Goal: Transaction & Acquisition: Purchase product/service

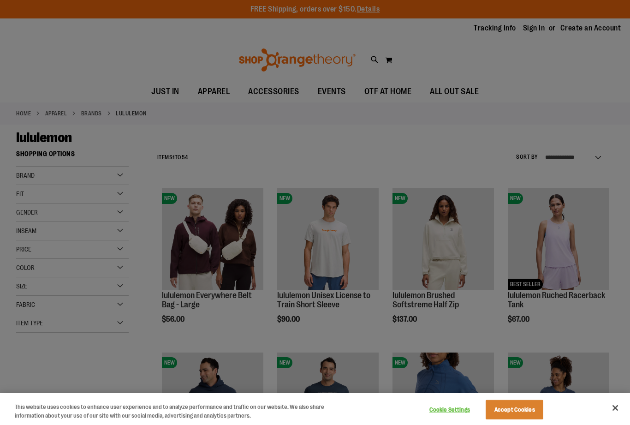
click at [512, 114] on div at bounding box center [315, 212] width 630 height 425
click at [509, 402] on button "Accept Cookies" at bounding box center [514, 409] width 58 height 19
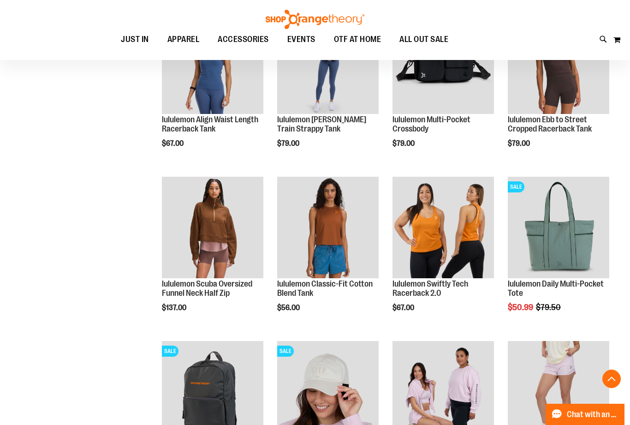
scroll to position [506, 0]
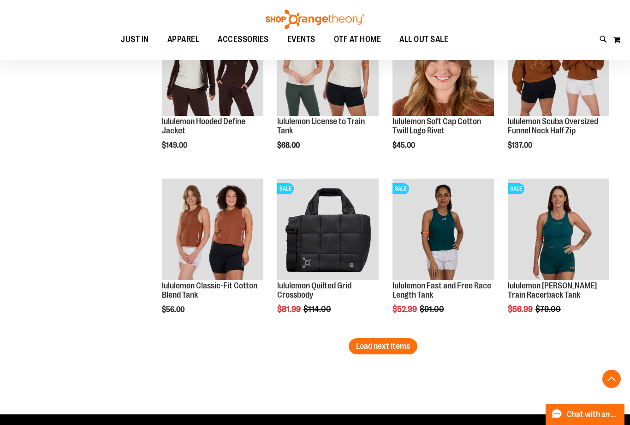
scroll to position [1324, 0]
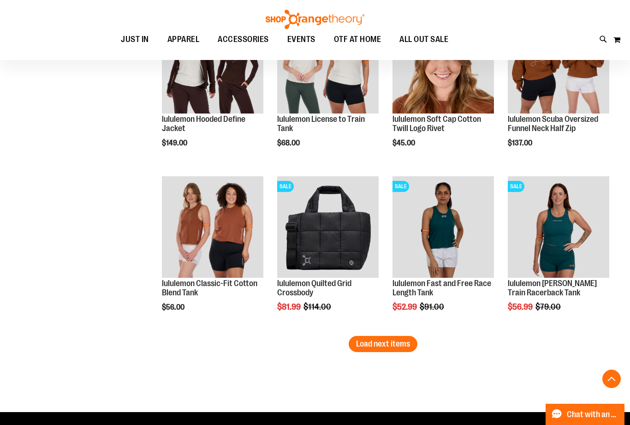
click at [400, 344] on span "Load next items" at bounding box center [383, 343] width 54 height 9
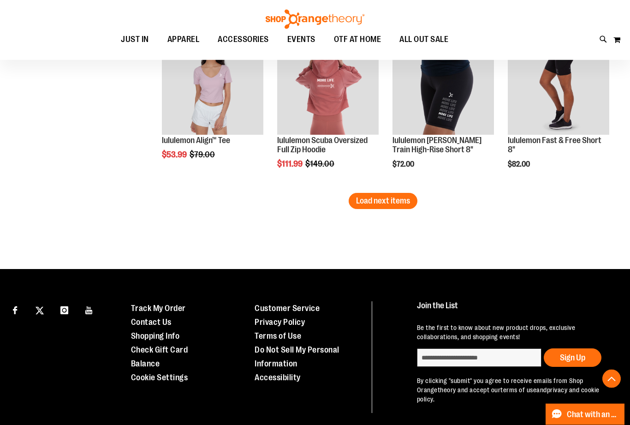
scroll to position [1948, 0]
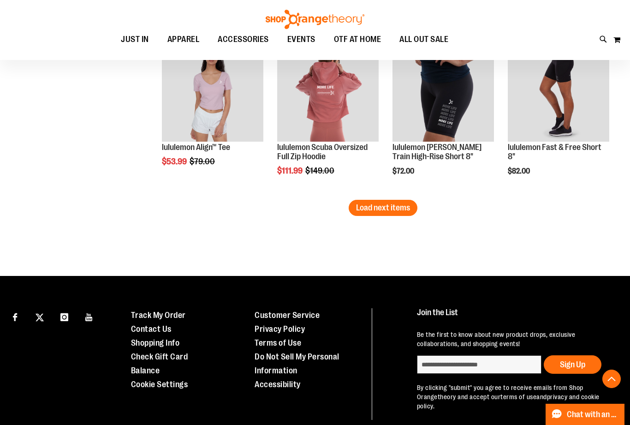
click at [364, 208] on button "Load next items" at bounding box center [382, 208] width 69 height 16
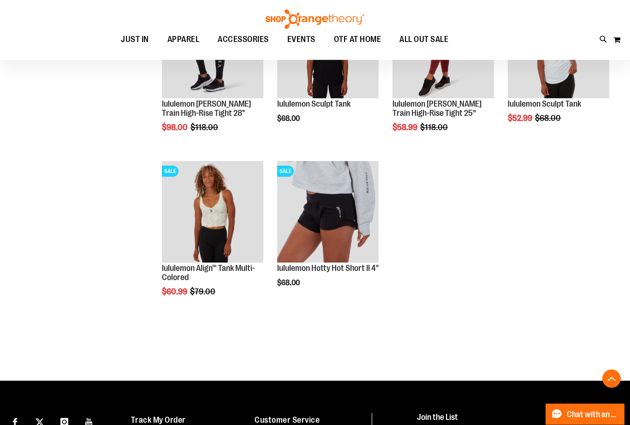
scroll to position [2160, 0]
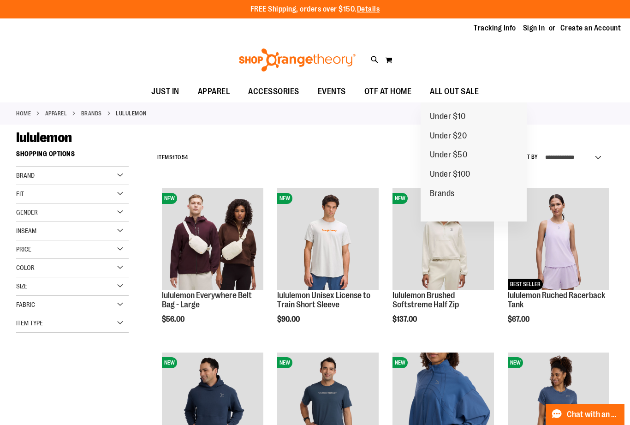
click at [459, 156] on span "Under $50" at bounding box center [449, 156] width 38 height 12
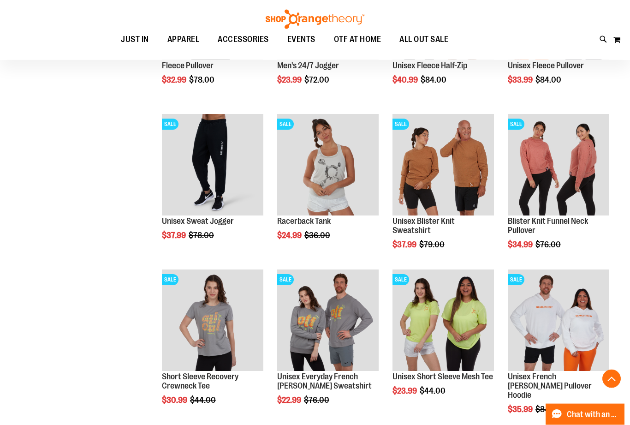
scroll to position [540, 0]
click at [349, 167] on img "product" at bounding box center [327, 164] width 101 height 101
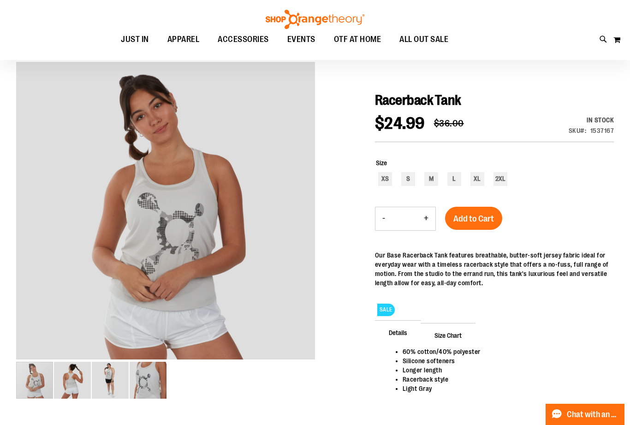
scroll to position [72, 0]
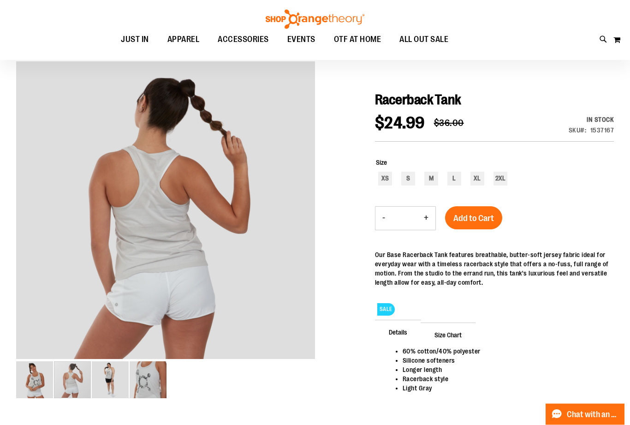
click at [74, 372] on img "image 2 of 4" at bounding box center [72, 379] width 37 height 37
click at [116, 384] on img "image 3 of 4" at bounding box center [110, 379] width 37 height 37
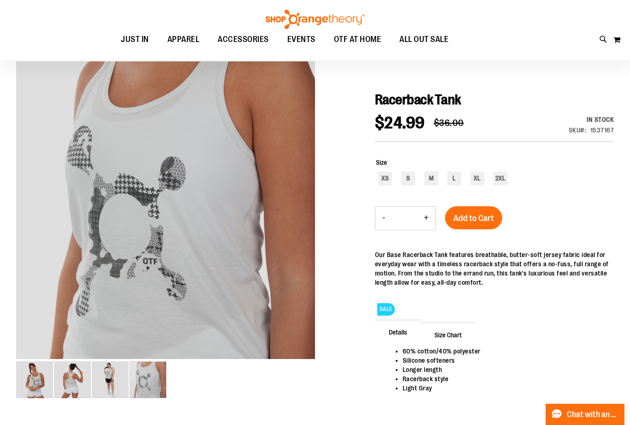
click at [153, 383] on img "image 4 of 4" at bounding box center [148, 379] width 37 height 37
click at [40, 375] on img "image 1 of 4" at bounding box center [34, 379] width 37 height 37
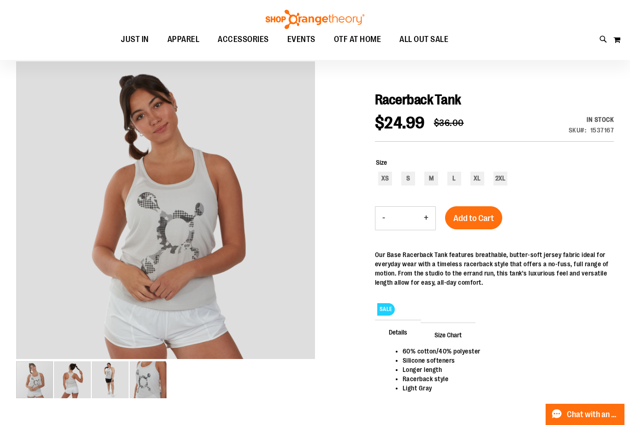
click at [115, 377] on img "image 3 of 4" at bounding box center [110, 379] width 37 height 37
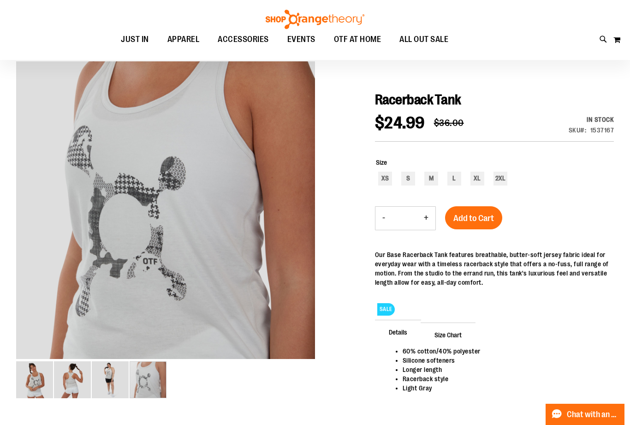
click at [147, 382] on div "carousel" at bounding box center [148, 379] width 37 height 37
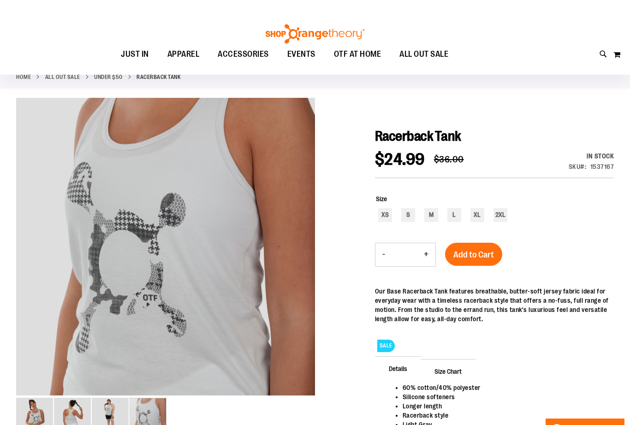
scroll to position [0, 0]
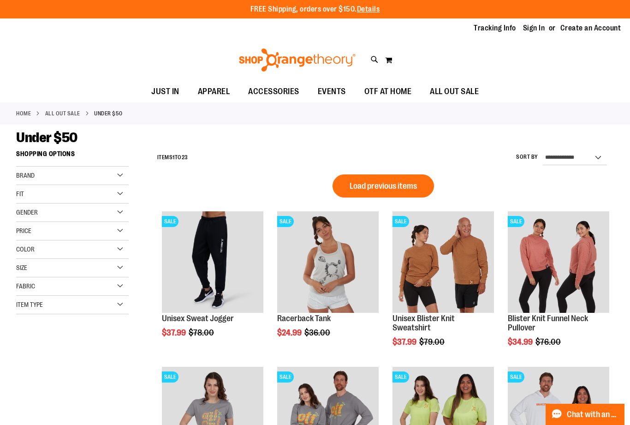
click at [413, 186] on span "Load previous items" at bounding box center [382, 185] width 67 height 9
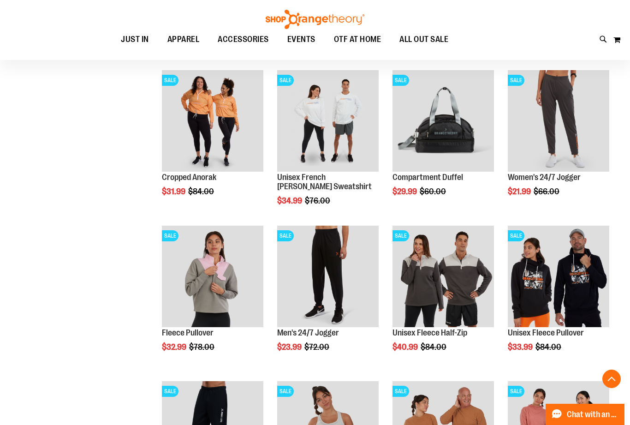
scroll to position [165, 0]
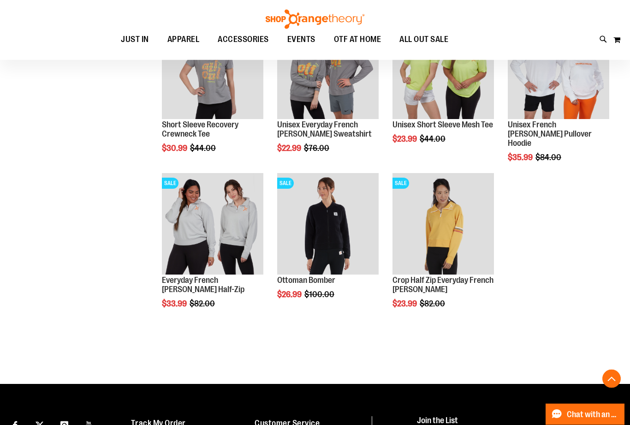
scroll to position [690, 0]
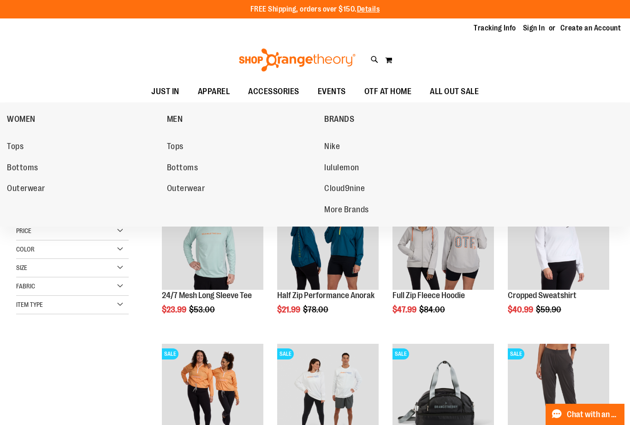
click at [338, 144] on span "Nike" at bounding box center [332, 148] width 16 height 12
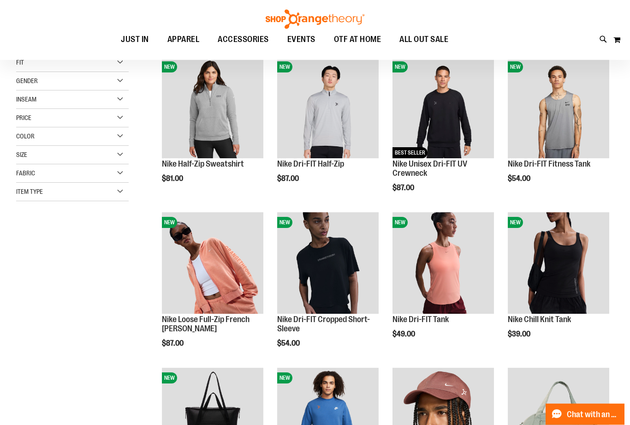
scroll to position [131, 0]
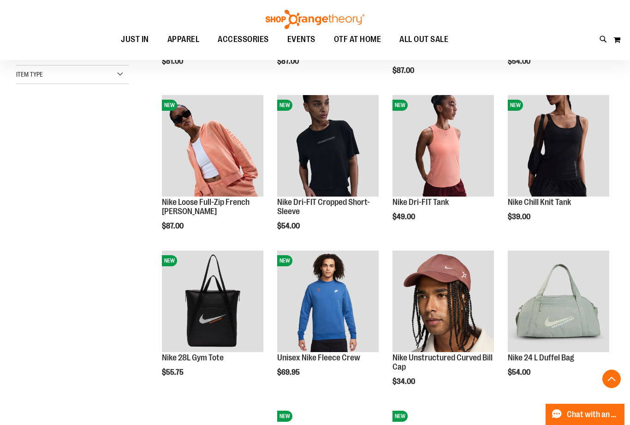
scroll to position [248, 0]
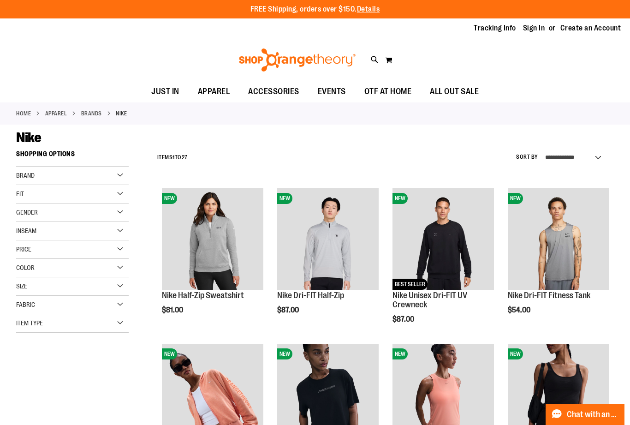
click at [120, 172] on div "Brand" at bounding box center [72, 175] width 112 height 18
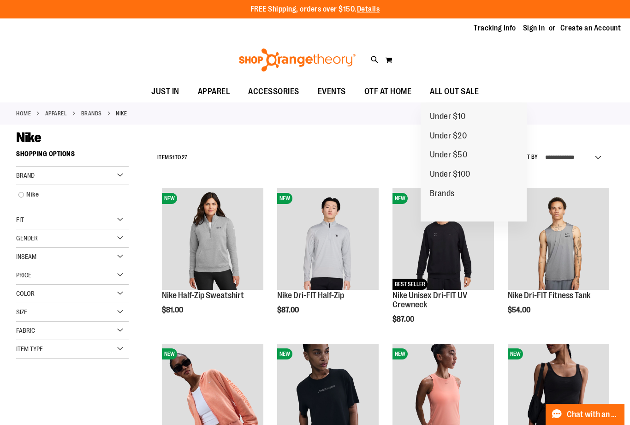
click at [447, 194] on span "Brands" at bounding box center [442, 195] width 25 height 12
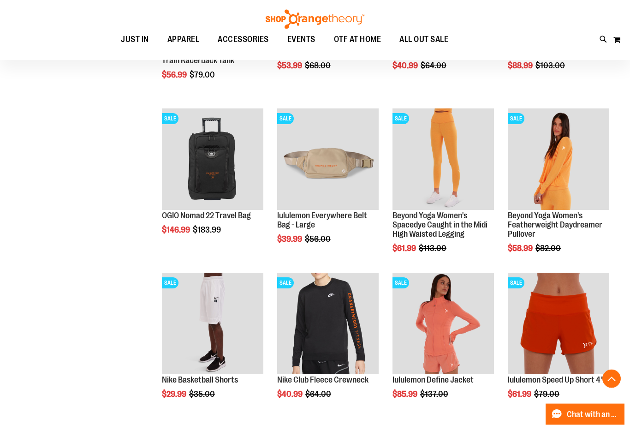
scroll to position [597, 0]
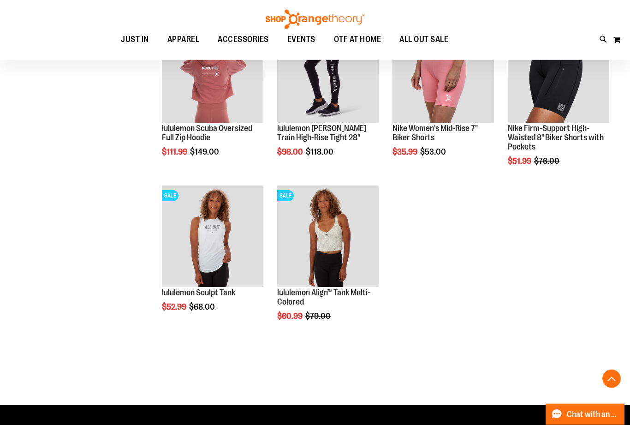
scroll to position [987, 0]
click at [234, 243] on img "product" at bounding box center [212, 235] width 101 height 101
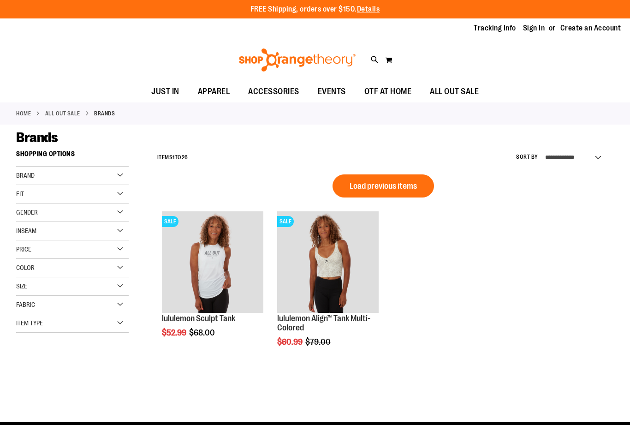
click at [389, 94] on span "OTF AT HOME" at bounding box center [387, 91] width 47 height 21
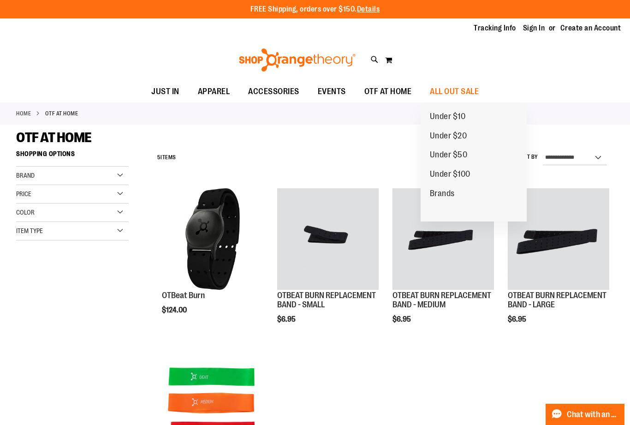
click at [456, 192] on link "Brands" at bounding box center [441, 193] width 43 height 19
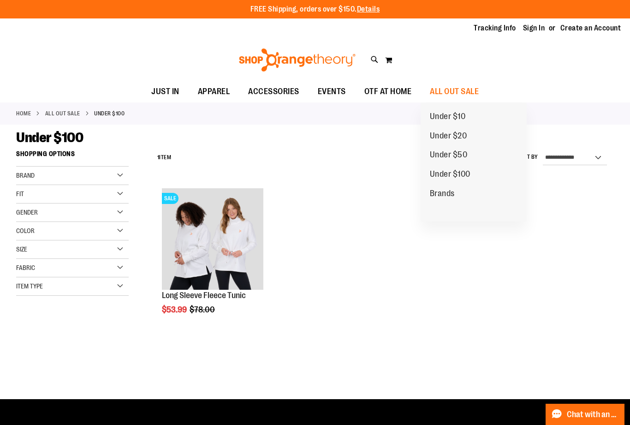
click at [472, 154] on link "Under $50" at bounding box center [448, 154] width 56 height 19
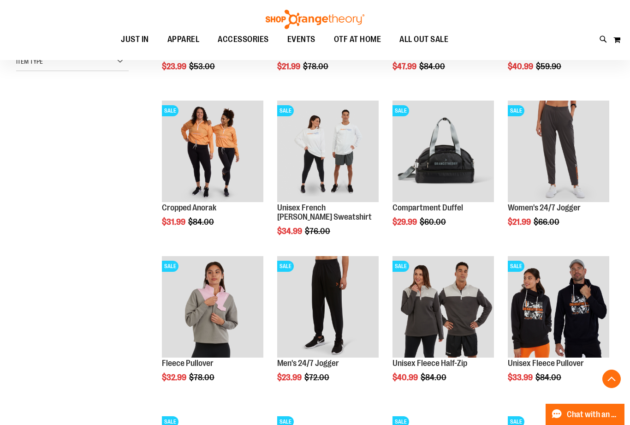
scroll to position [242, 0]
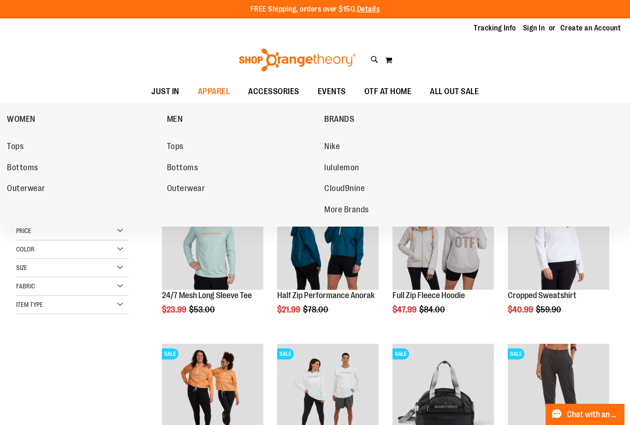
click at [365, 202] on link "More Brands" at bounding box center [399, 209] width 151 height 17
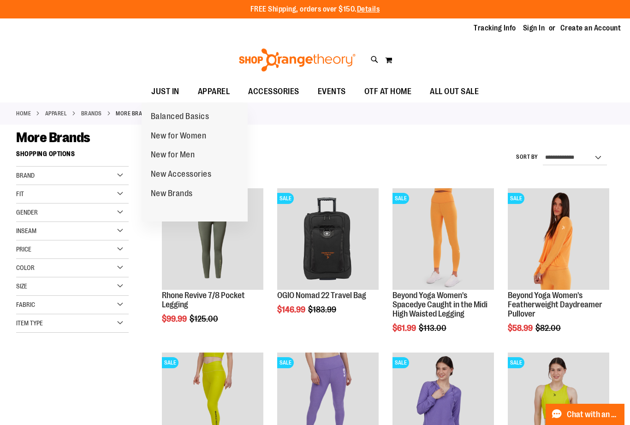
click at [209, 121] on link "Balanced Basics" at bounding box center [180, 116] width 77 height 19
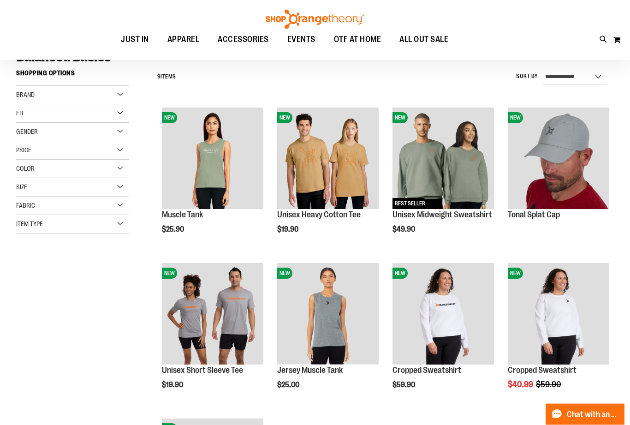
scroll to position [80, 0]
click at [357, 322] on img "product" at bounding box center [327, 313] width 101 height 101
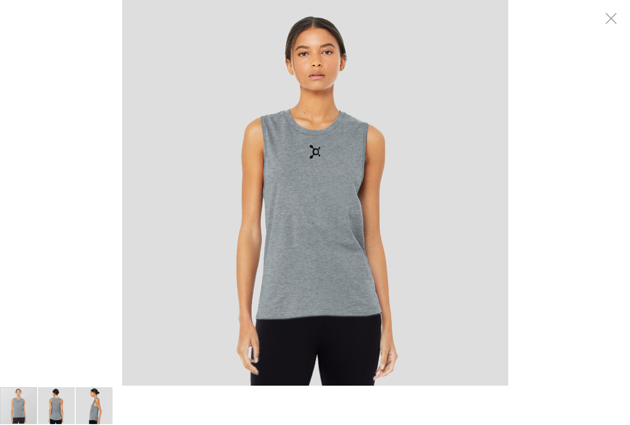
click at [571, 254] on div "carousel" at bounding box center [315, 193] width 630 height 386
click at [536, 284] on div "carousel" at bounding box center [315, 193] width 630 height 386
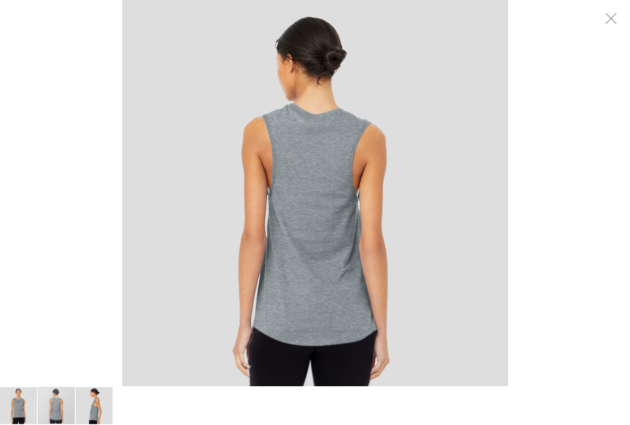
click at [478, 305] on img "carousel" at bounding box center [315, 193] width 386 height 386
